Goal: Information Seeking & Learning: Find specific fact

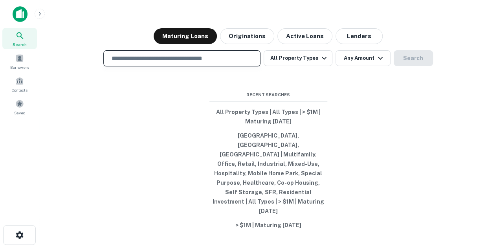
click at [167, 63] on input "text" at bounding box center [182, 58] width 150 height 9
type input "**********"
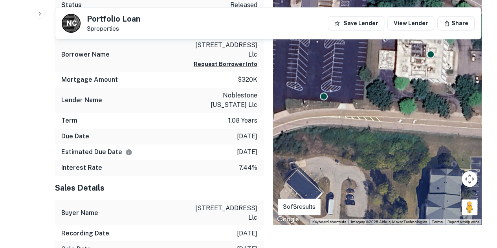
scroll to position [524, 0]
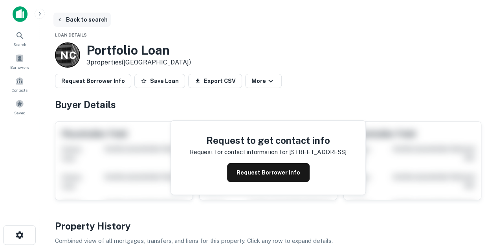
click at [71, 25] on button "Back to search" at bounding box center [81, 20] width 57 height 14
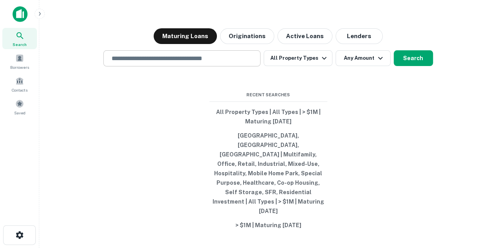
click at [191, 66] on div "​" at bounding box center [181, 58] width 157 height 16
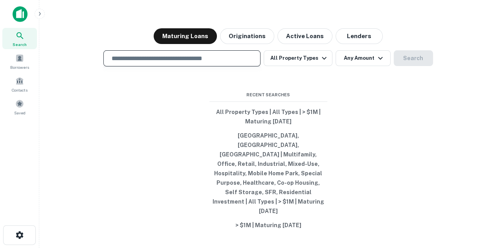
click at [153, 66] on div "​" at bounding box center [181, 58] width 157 height 16
click at [159, 63] on input "text" at bounding box center [182, 58] width 150 height 9
type input "********"
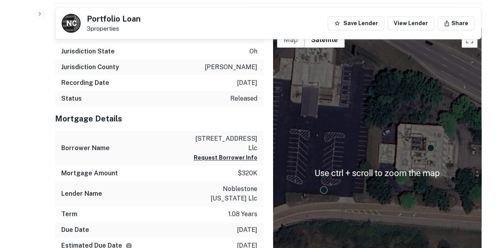
scroll to position [524, 0]
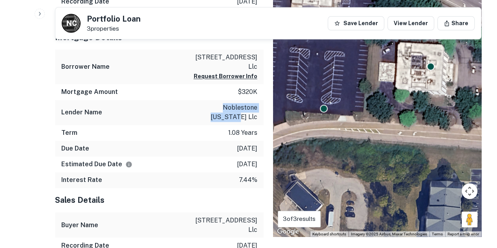
drag, startPoint x: 213, startPoint y: 96, endPoint x: 256, endPoint y: 97, distance: 42.9
click at [256, 100] on div "Lender Name noblestone ohio llc" at bounding box center [159, 112] width 209 height 25
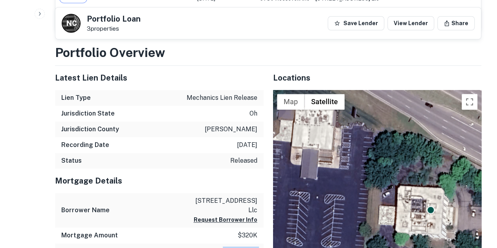
scroll to position [485, 0]
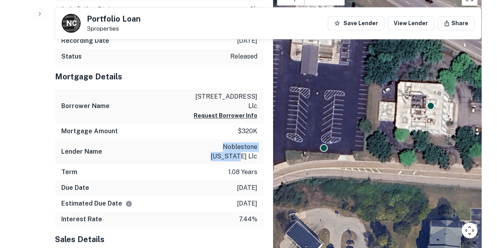
copy p "noblestone ohio llc"
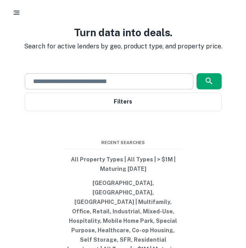
click at [104, 89] on div "​" at bounding box center [109, 81] width 168 height 16
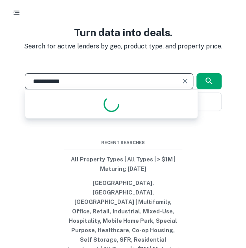
type input "**********"
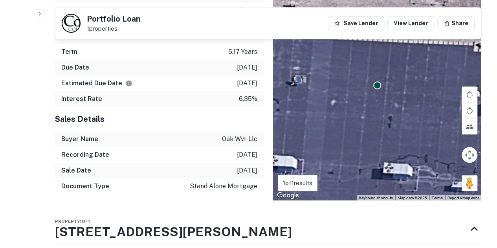
scroll to position [317, 0]
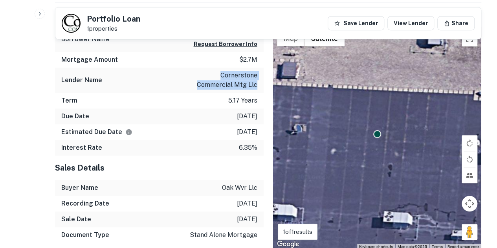
drag, startPoint x: 212, startPoint y: 73, endPoint x: 259, endPoint y: 82, distance: 47.7
click at [245, 82] on div "Lender Name cornerstone commercial mtg llc" at bounding box center [159, 80] width 209 height 25
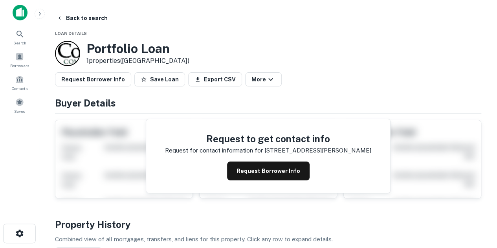
scroll to position [0, 0]
